Goal: Check status: Check status

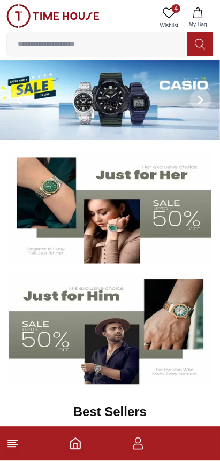
click at [143, 448] on icon "button" at bounding box center [138, 447] width 10 height 5
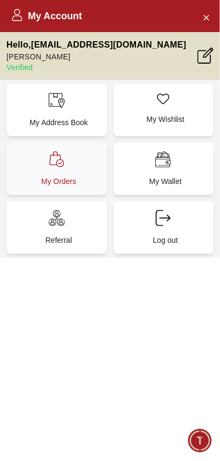
click at [88, 159] on div "My Orders" at bounding box center [56, 169] width 101 height 52
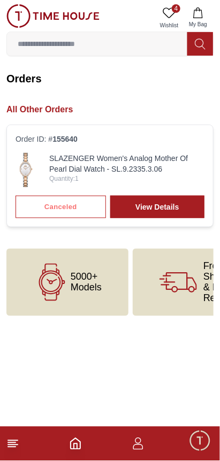
click at [171, 153] on link "SLAZENGER Women's Analog Mother Of Pearl Dial Watch - SL.9.2335.3.06" at bounding box center [126, 163] width 155 height 21
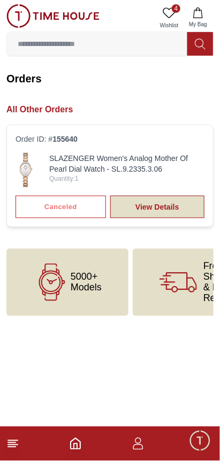
click at [166, 196] on link "View Details" at bounding box center [157, 207] width 94 height 22
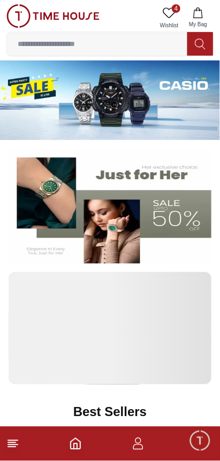
scroll to position [0, 3]
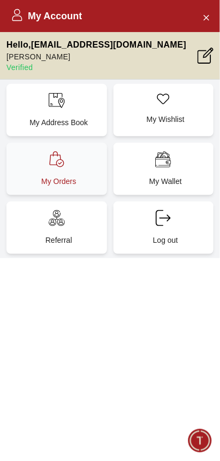
click at [85, 154] on div "My Orders" at bounding box center [56, 169] width 101 height 52
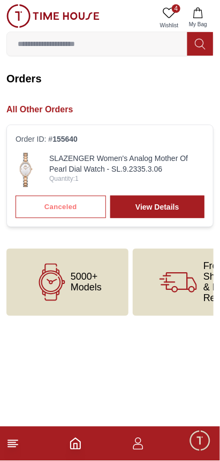
click at [83, 196] on div "Canceled View Details" at bounding box center [110, 207] width 189 height 22
click at [83, 202] on div "Canceled View Details" at bounding box center [110, 207] width 189 height 22
click at [83, 200] on div "Canceled View Details" at bounding box center [110, 207] width 189 height 22
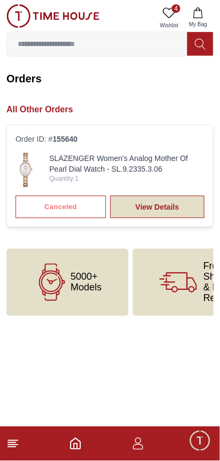
click at [160, 199] on link "View Details" at bounding box center [157, 207] width 94 height 22
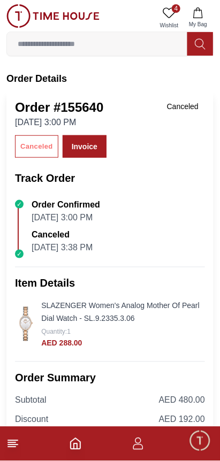
click at [143, 449] on icon "button" at bounding box center [138, 447] width 10 height 5
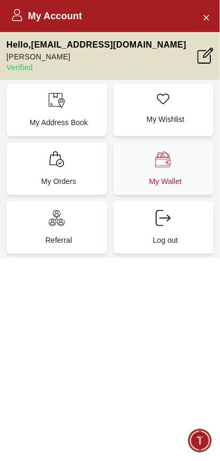
click at [192, 159] on div "My Wallet" at bounding box center [163, 169] width 101 height 52
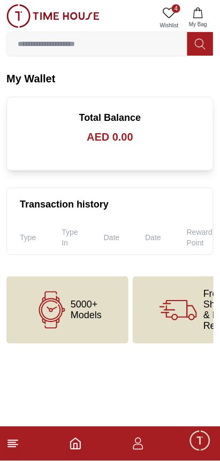
click at [207, 294] on span "Free Shipping & Easy Return" at bounding box center [221, 310] width 37 height 43
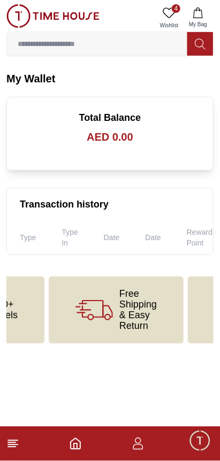
scroll to position [0, 87]
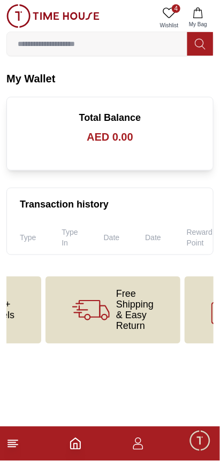
click at [95, 444] on footer at bounding box center [110, 444] width 220 height 34
click at [197, 447] on span "Minimize live chat window" at bounding box center [199, 440] width 31 height 31
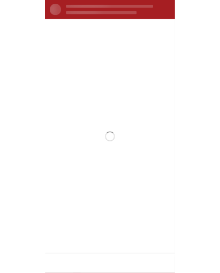
scroll to position [0, 0]
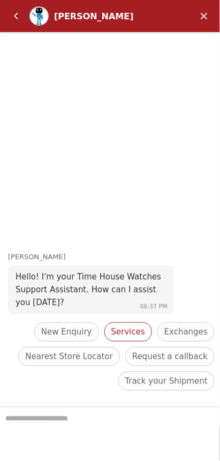
click at [145, 339] on span "Services" at bounding box center [128, 332] width 34 height 13
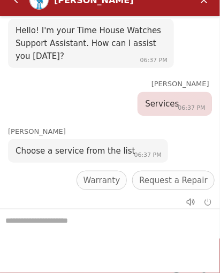
scroll to position [17, 0]
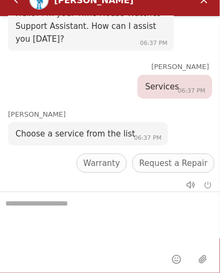
click at [195, 182] on span "Back to main menu" at bounding box center [168, 188] width 78 height 13
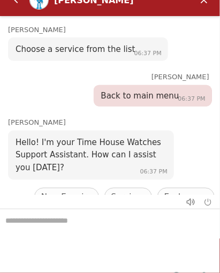
scroll to position [132, 0]
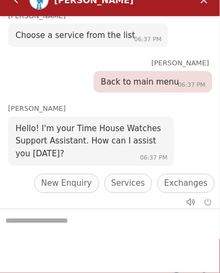
click at [179, 227] on span "Track your Shipment" at bounding box center [166, 233] width 82 height 13
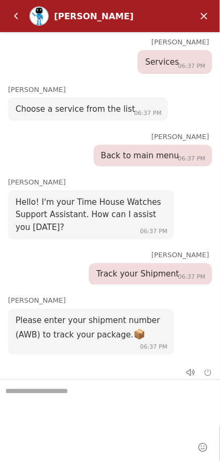
scroll to position [0, 0]
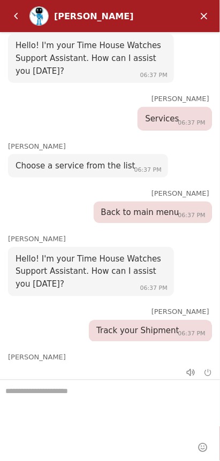
click at [210, 188] on div "[PERSON_NAME] Back to main menu 06:37 PM" at bounding box center [110, 205] width 220 height 35
click at [206, 372] on em "End chat" at bounding box center [208, 373] width 8 height 8
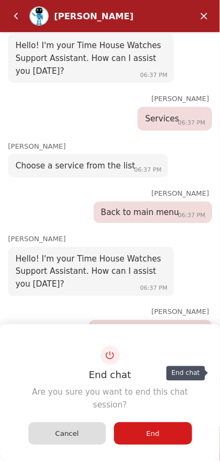
click at [173, 428] on div "End" at bounding box center [153, 434] width 78 height 22
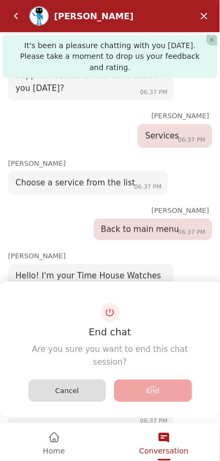
scroll to position [50, 0]
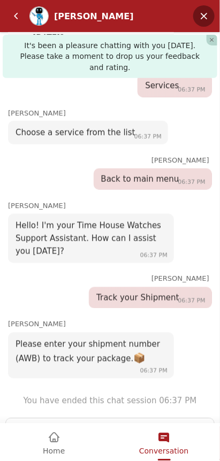
click at [203, 19] on em "Minimize" at bounding box center [203, 15] width 21 height 21
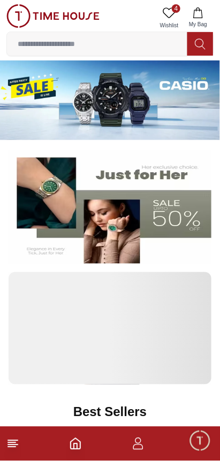
scroll to position [0, 89]
